Goal: Task Accomplishment & Management: Manage account settings

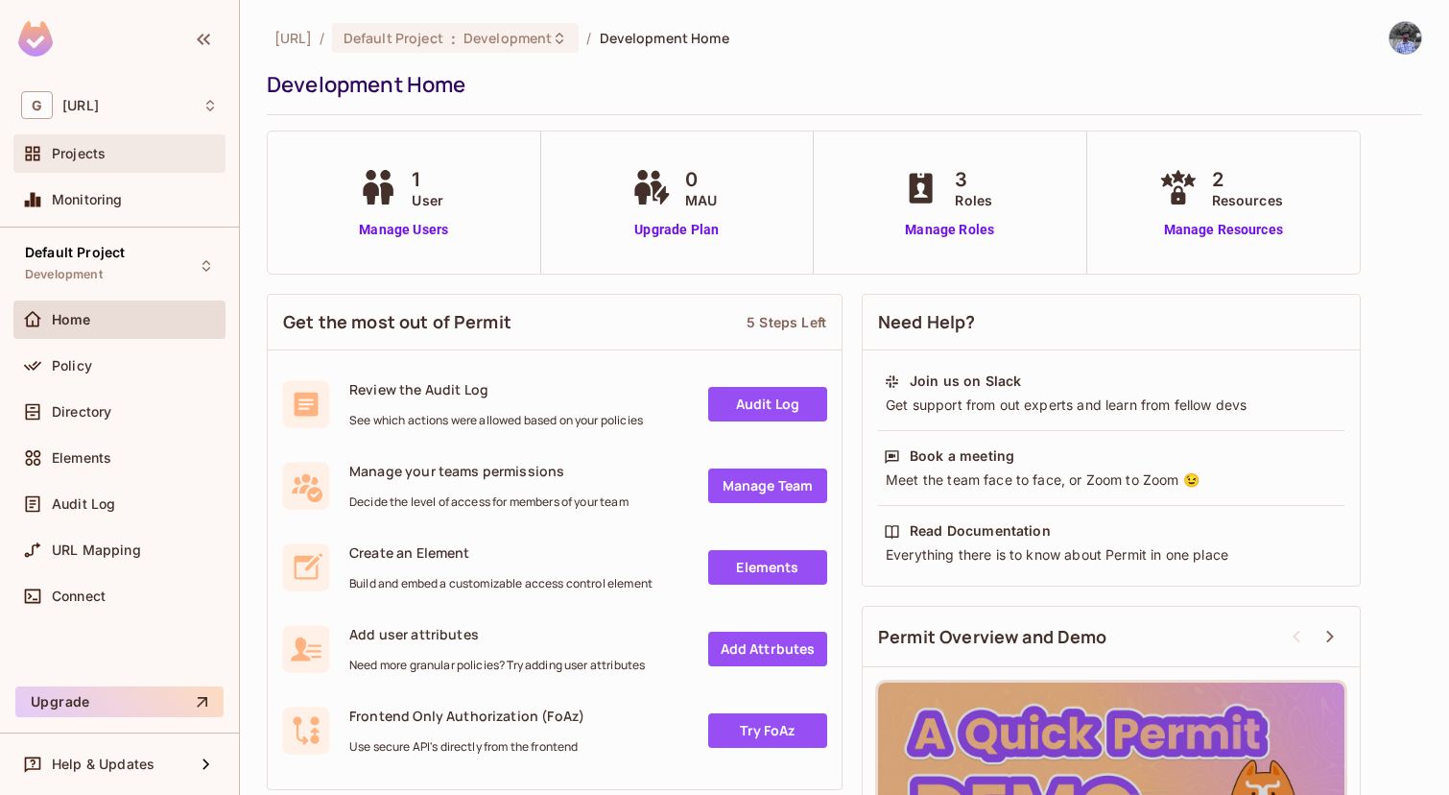
click at [107, 139] on div "Projects" at bounding box center [119, 153] width 212 height 38
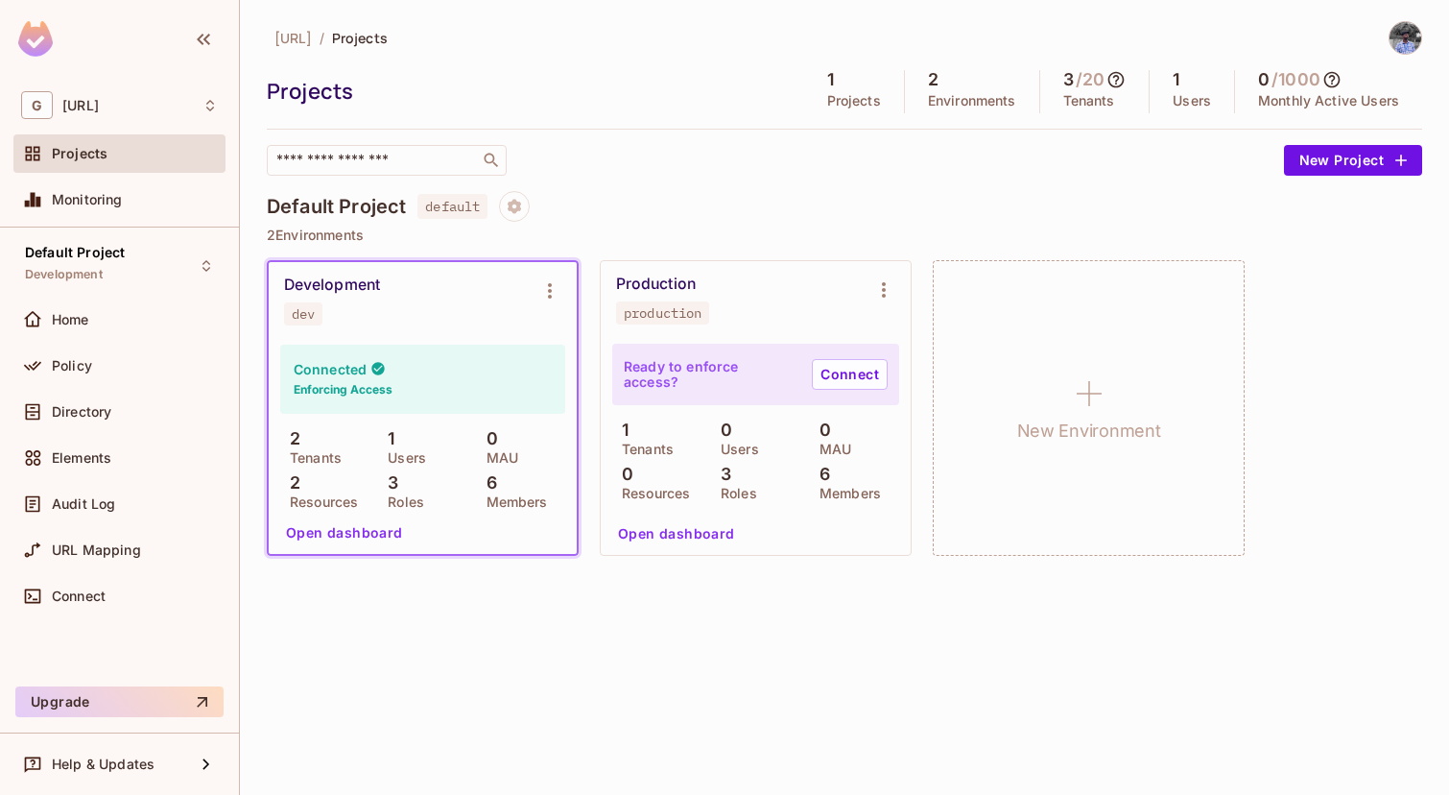
click at [385, 382] on h6 "Enforcing Access" at bounding box center [343, 389] width 99 height 17
click at [110, 90] on div "G [URL]" at bounding box center [119, 104] width 212 height 43
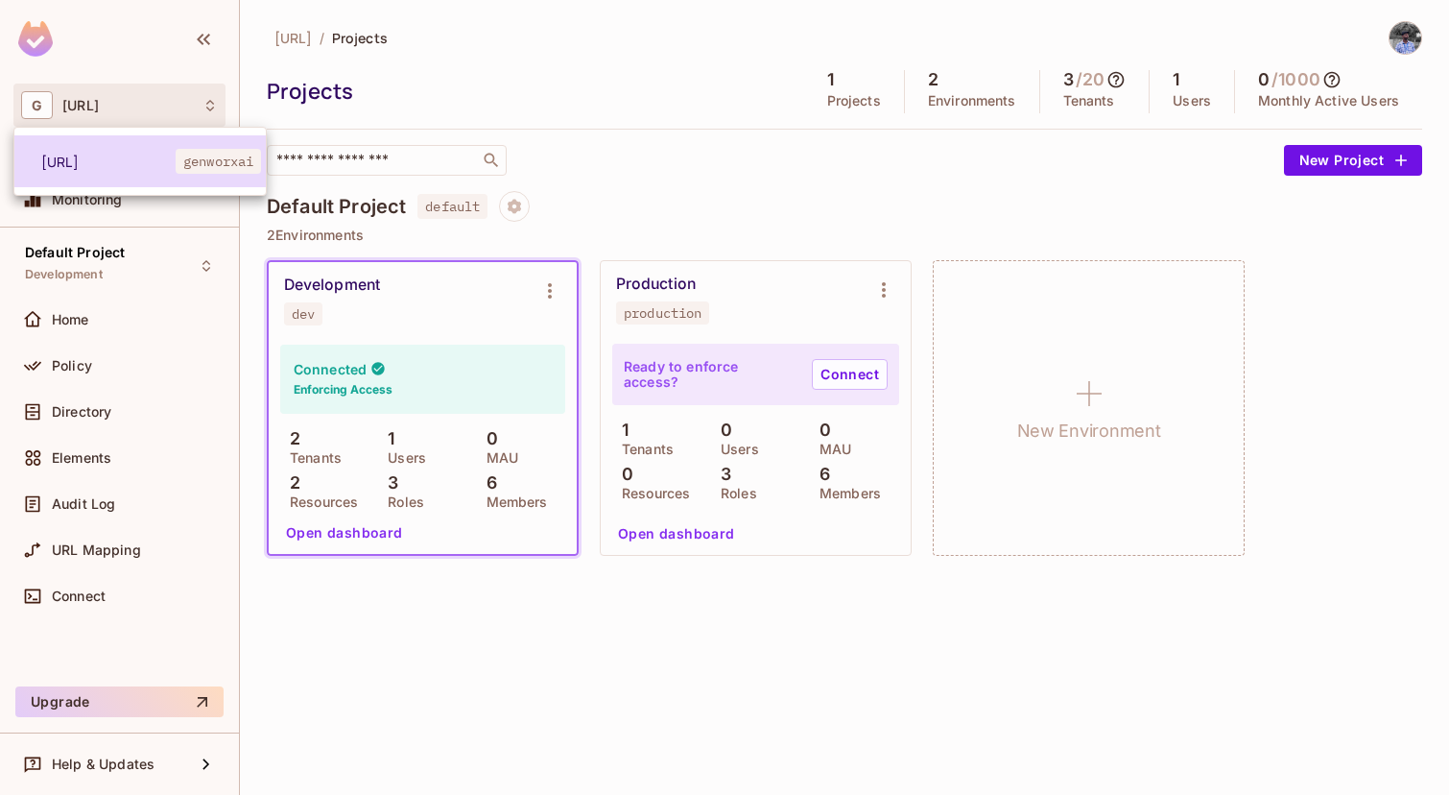
click at [119, 161] on span "[URL]" at bounding box center [108, 162] width 134 height 18
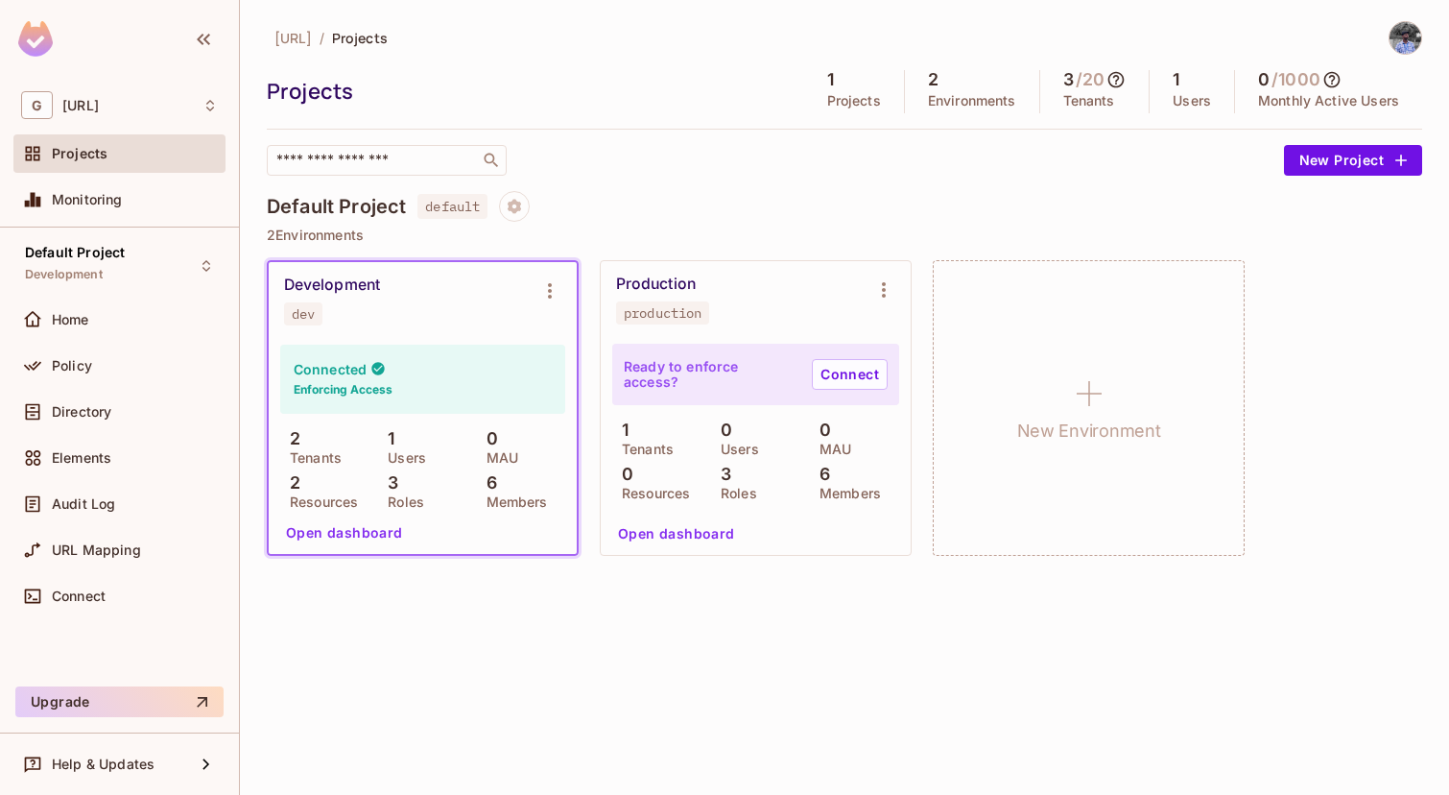
click at [116, 159] on div "Projects" at bounding box center [135, 153] width 166 height 15
click at [458, 416] on div "Connected Enforcing Access 2 Tenants 1 Users 0 MAU 2 Resources 3 Roles 6 Members" at bounding box center [422, 426] width 285 height 163
click cue "Your Pro Trial Has Ended You’re now on the Free Plan. ​ To unlock the full powe…"
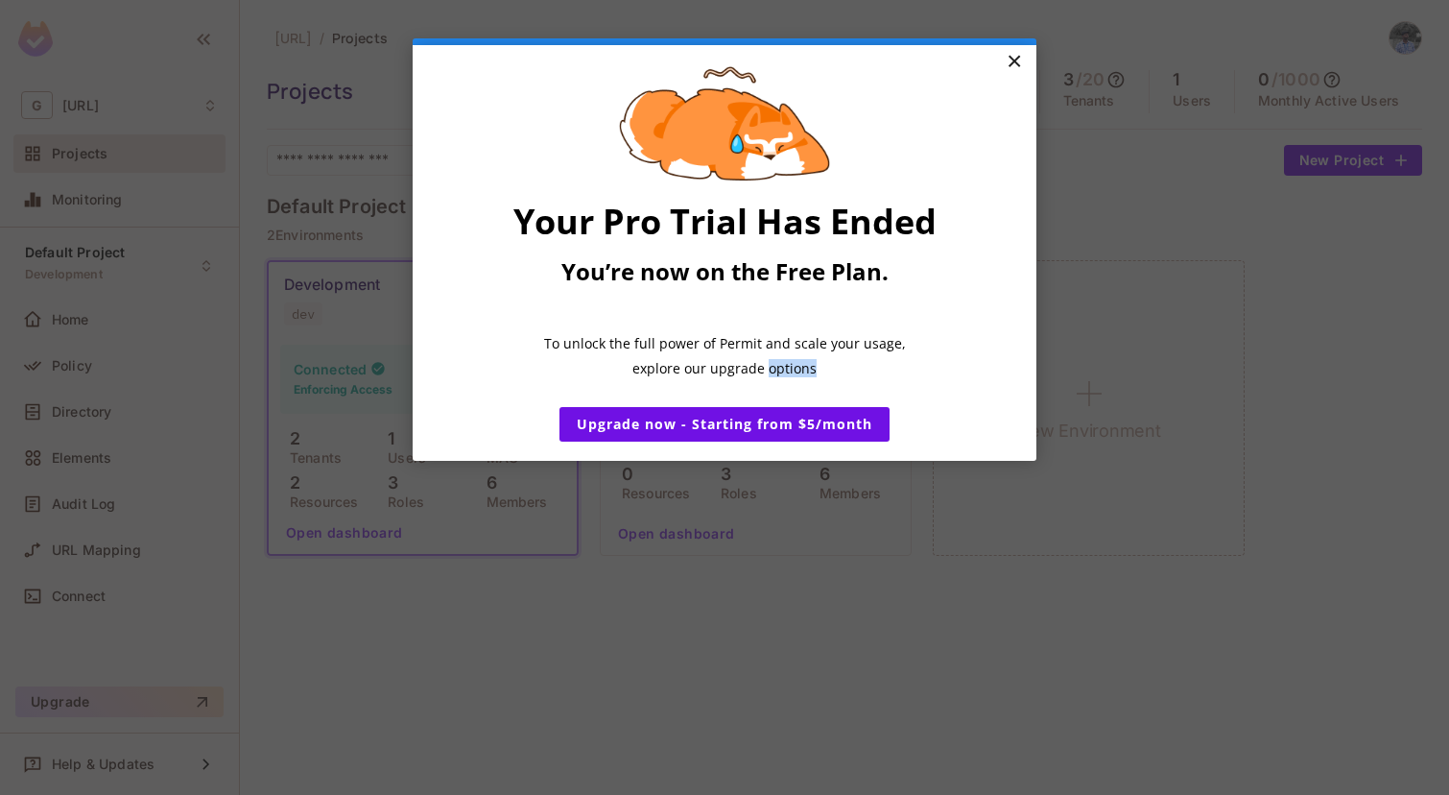
click at [1009, 61] on link "×" at bounding box center [1014, 62] width 34 height 35
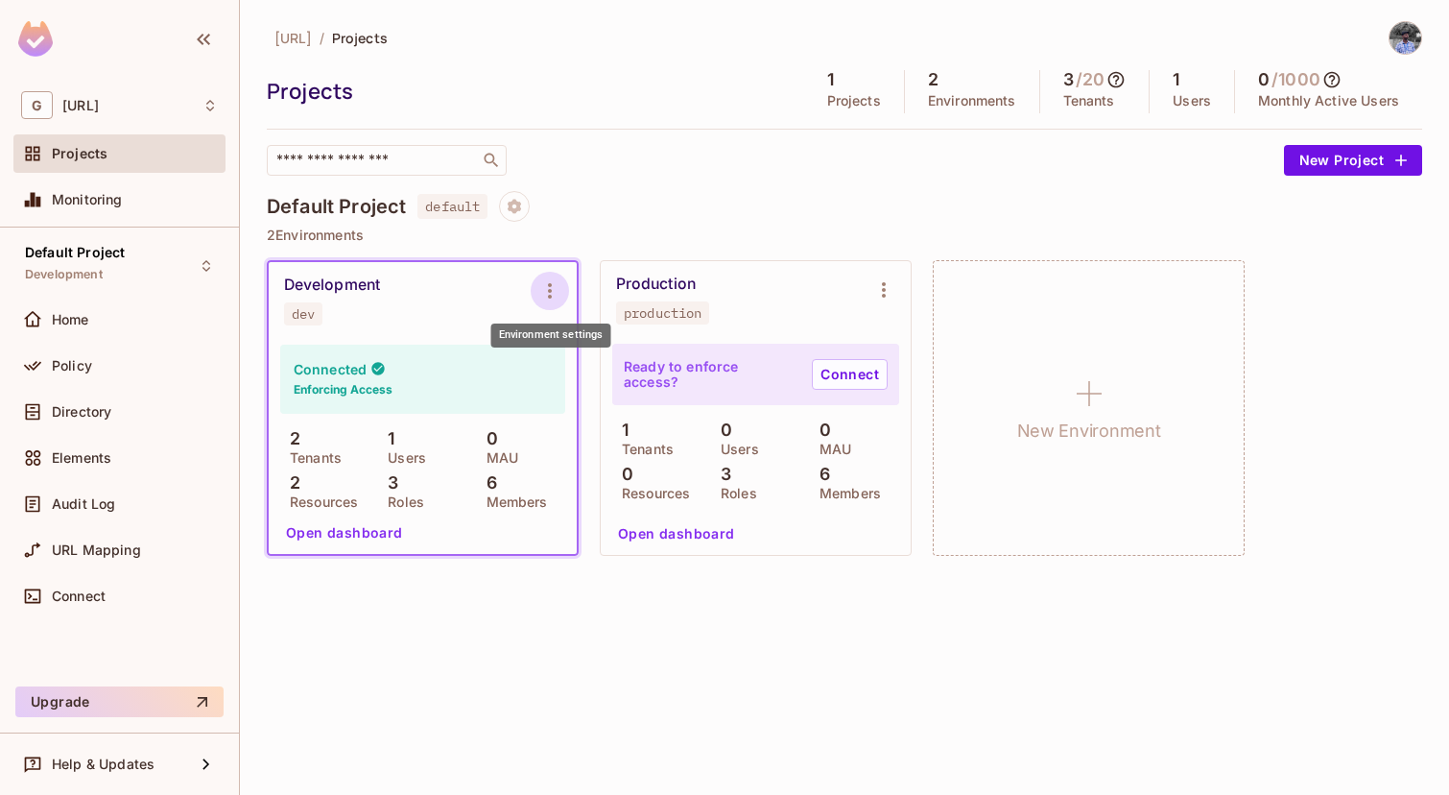
click at [545, 284] on icon "Environment settings" at bounding box center [549, 290] width 23 height 23
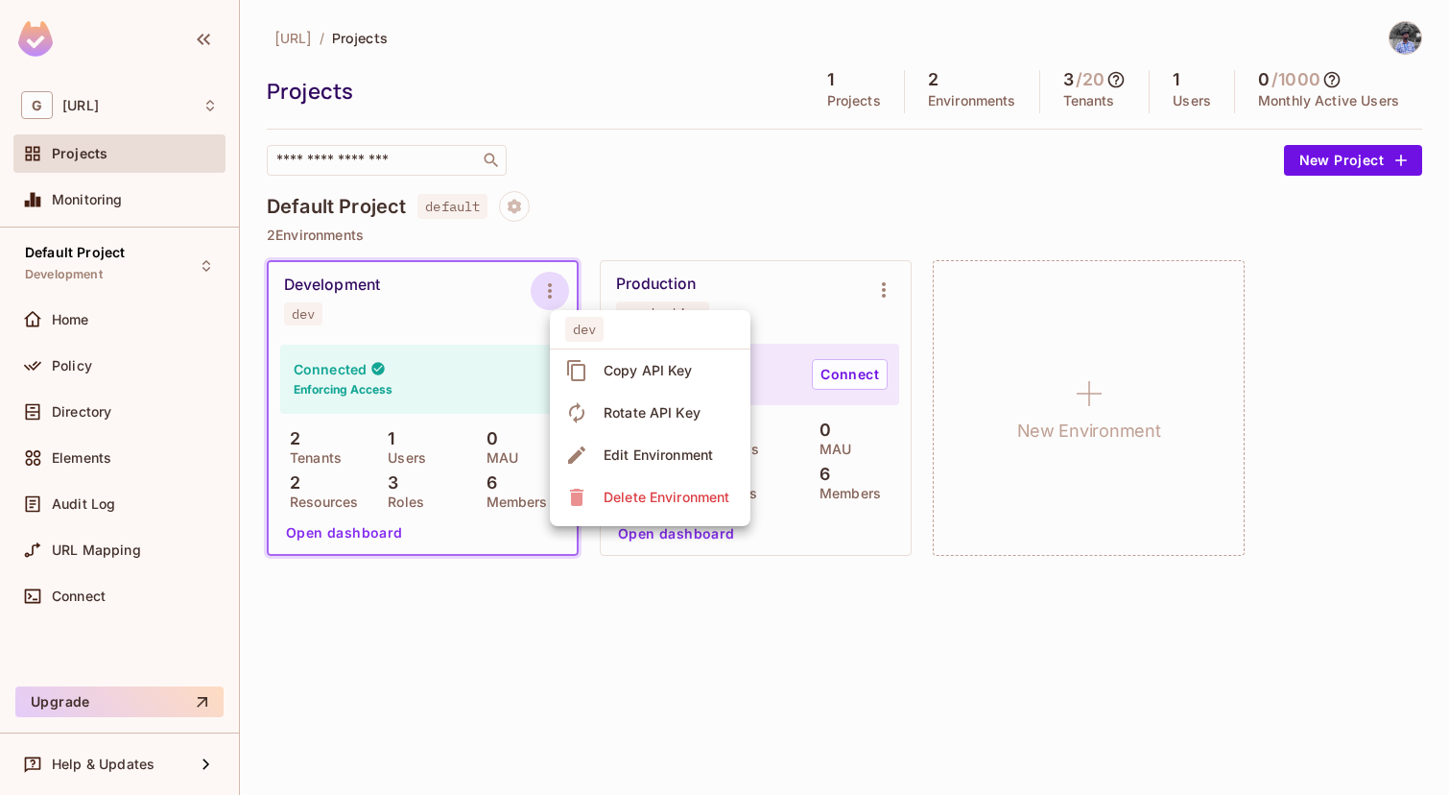
click at [606, 385] on span "Copy API Key" at bounding box center [648, 370] width 101 height 31
